Goal: Task Accomplishment & Management: Manage account settings

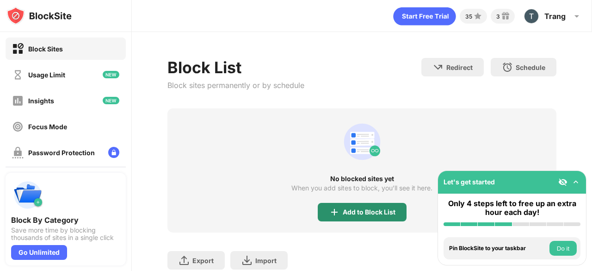
click at [333, 209] on img at bounding box center [334, 211] width 11 height 11
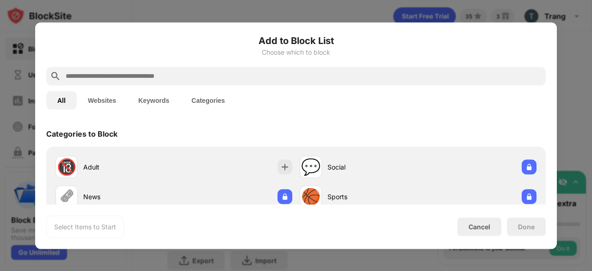
click at [241, 71] on input "text" at bounding box center [303, 75] width 477 height 11
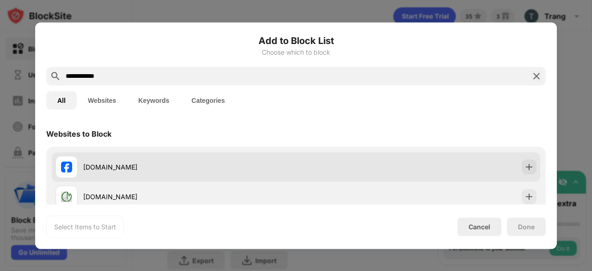
type input "**********"
click at [533, 169] on div "[DOMAIN_NAME]" at bounding box center [296, 167] width 488 height 30
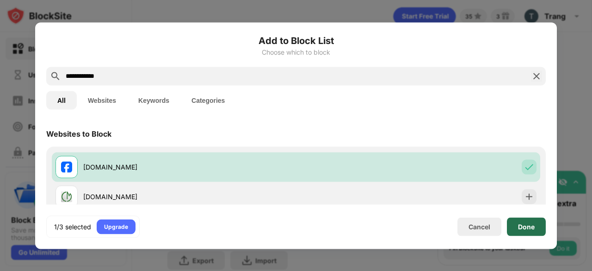
click at [522, 227] on div "Done" at bounding box center [526, 225] width 17 height 7
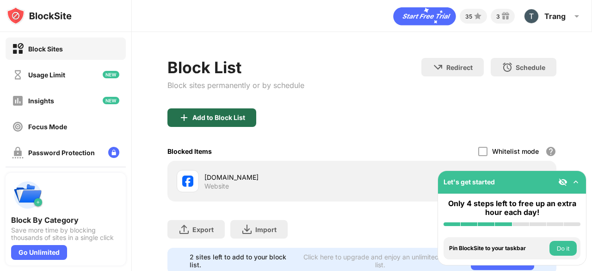
click at [226, 121] on div "Add to Block List" at bounding box center [211, 117] width 89 height 18
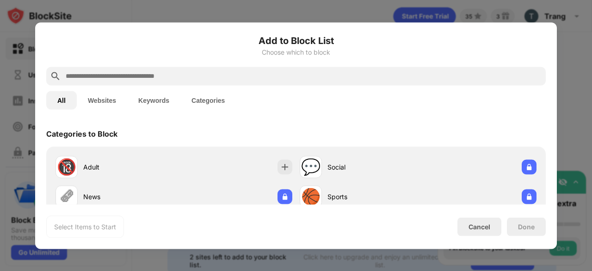
click at [186, 78] on input "text" at bounding box center [303, 75] width 477 height 11
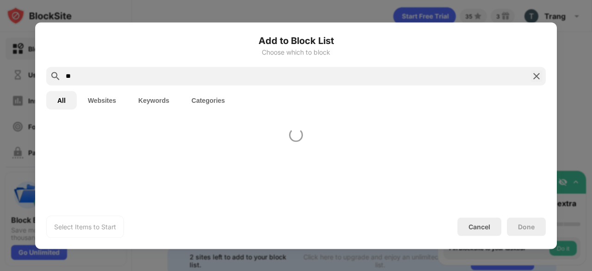
type input "*"
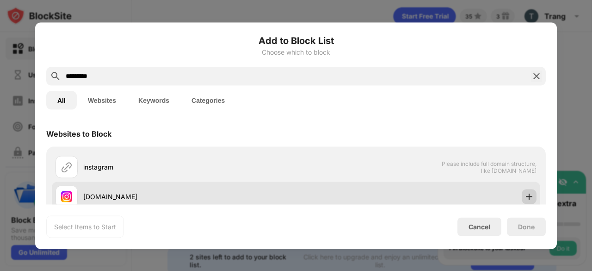
type input "*********"
click at [522, 192] on div at bounding box center [529, 196] width 15 height 15
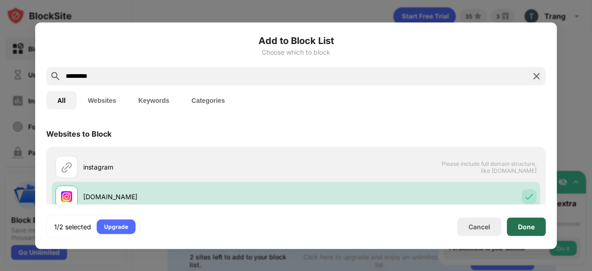
click at [527, 228] on div "Done" at bounding box center [526, 225] width 17 height 7
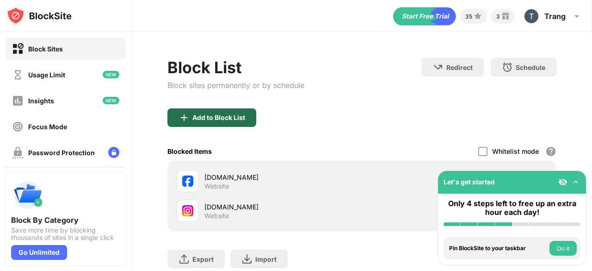
click at [198, 117] on div "Add to Block List" at bounding box center [218, 117] width 53 height 7
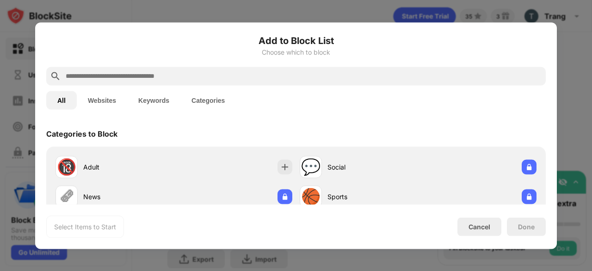
click at [209, 76] on input "text" at bounding box center [303, 75] width 477 height 11
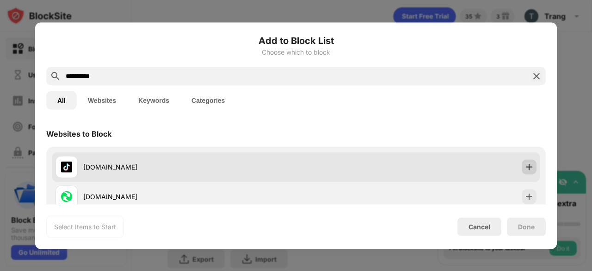
type input "**********"
click at [524, 166] on img at bounding box center [528, 166] width 9 height 9
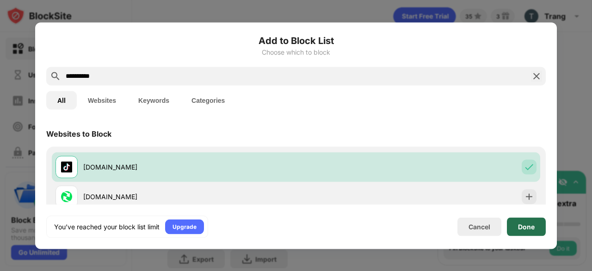
click at [534, 222] on div "Done" at bounding box center [526, 226] width 39 height 18
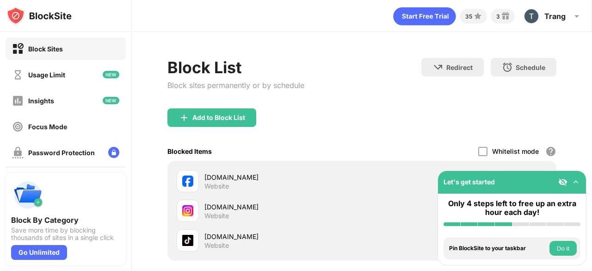
scroll to position [94, 0]
